Goal: Transaction & Acquisition: Purchase product/service

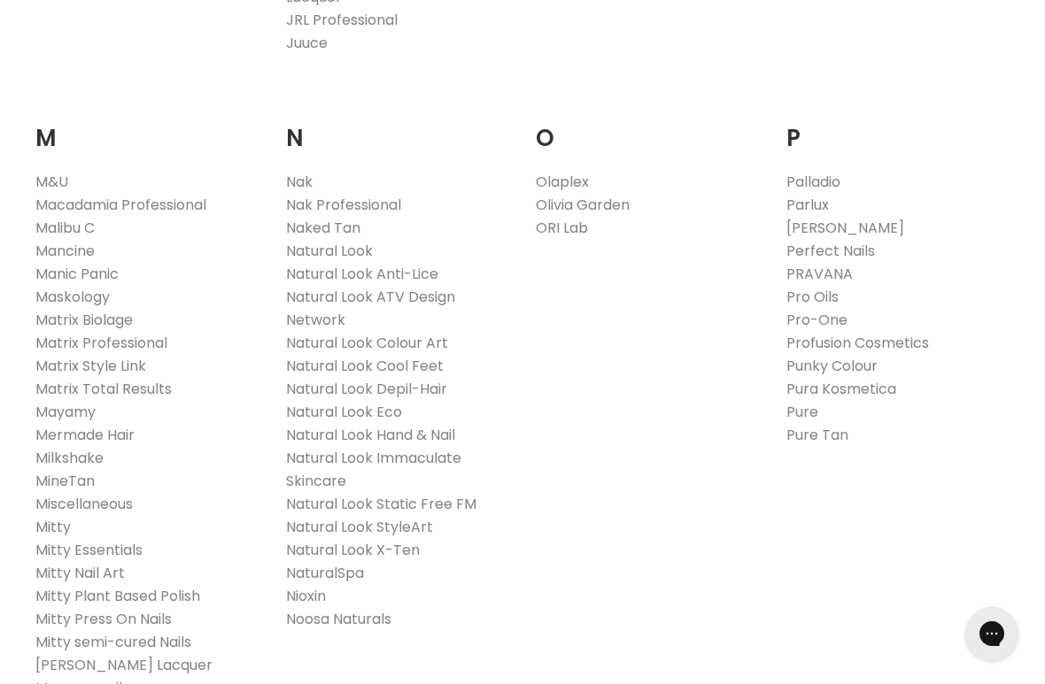
scroll to position [2045, 0]
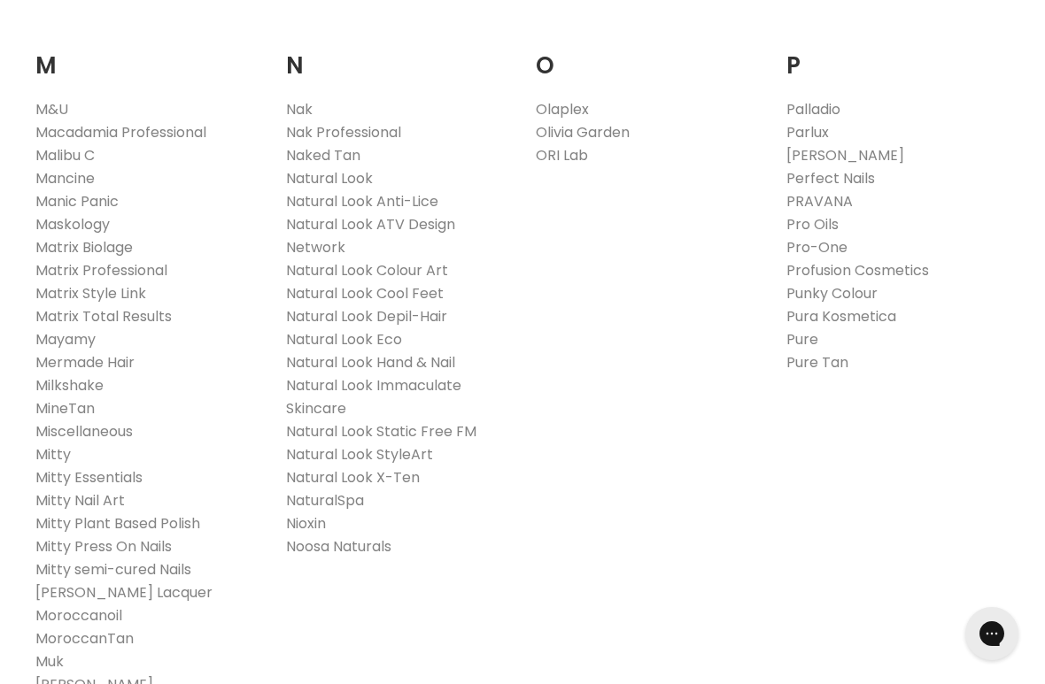
click at [576, 99] on link "Olaplex" at bounding box center [562, 109] width 53 height 20
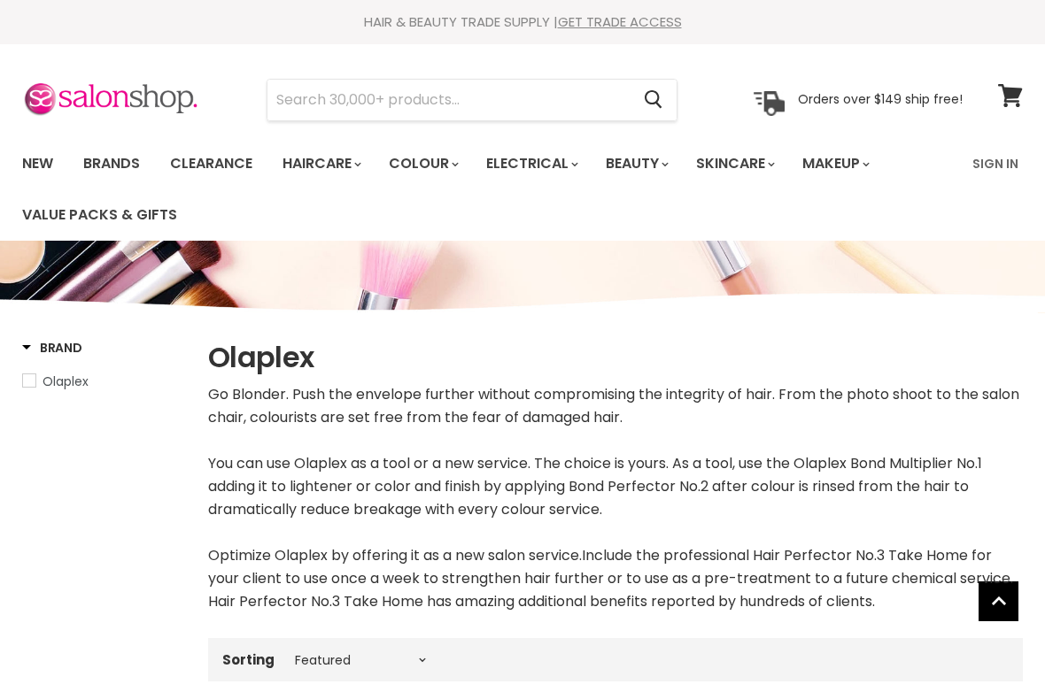
select select "manual"
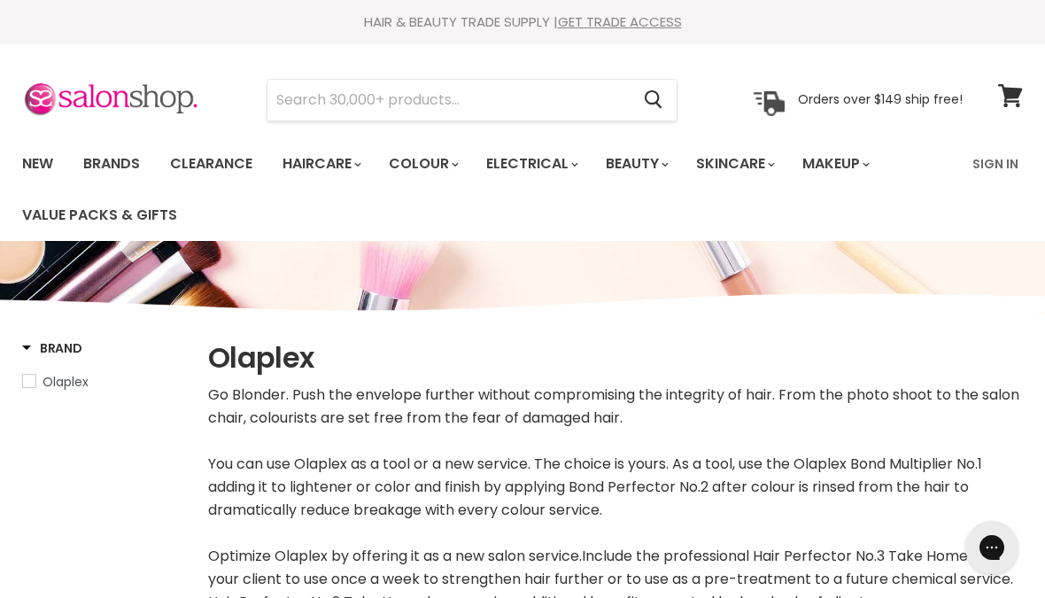
click at [458, 109] on input "Search" at bounding box center [448, 100] width 362 height 41
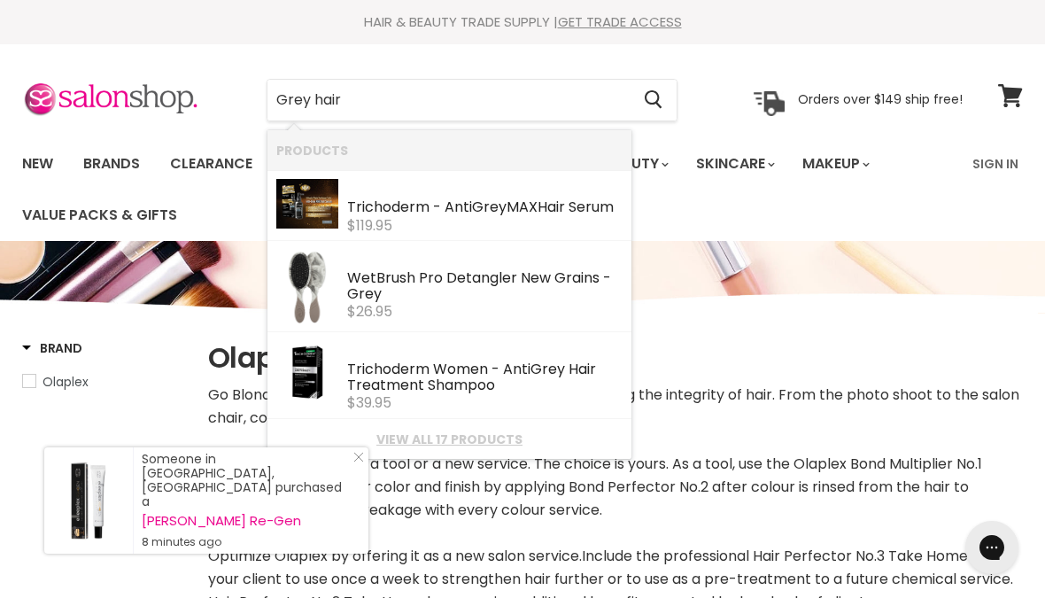
type input "Grey hair"
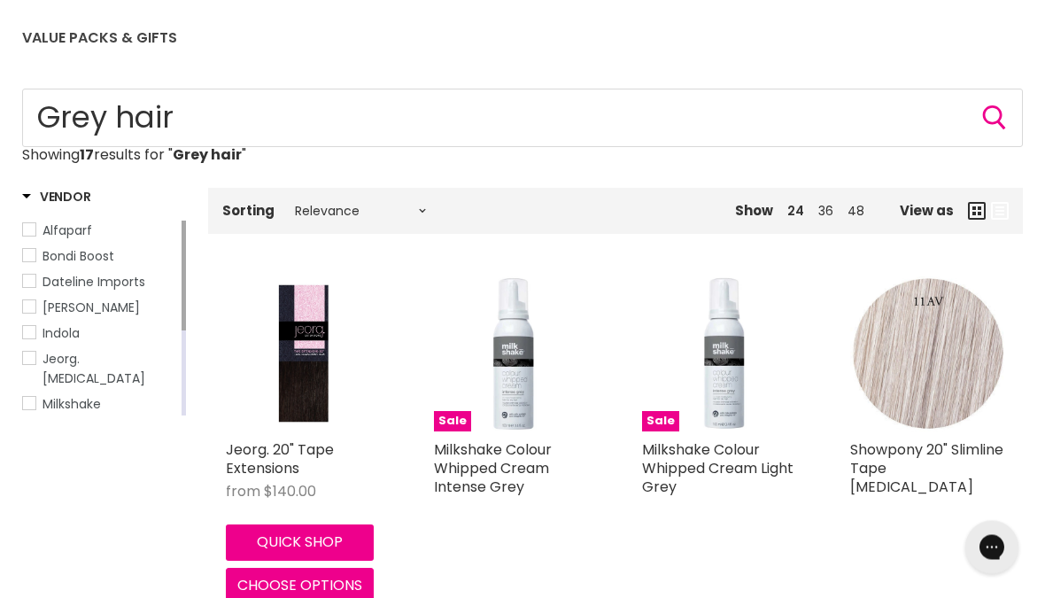
scroll to position [160, 0]
